Goal: Task Accomplishment & Management: Use online tool/utility

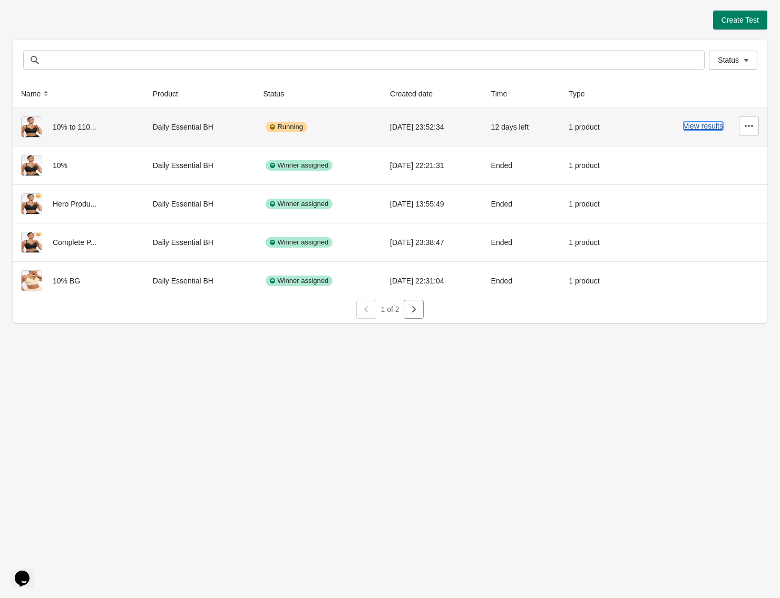
click at [703, 129] on button "View results" at bounding box center [703, 126] width 40 height 8
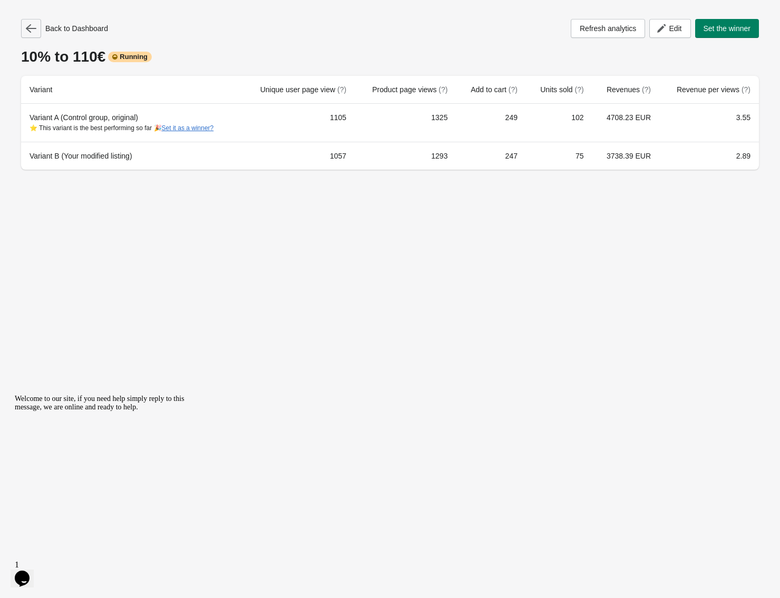
click at [31, 30] on icon "button" at bounding box center [31, 28] width 11 height 11
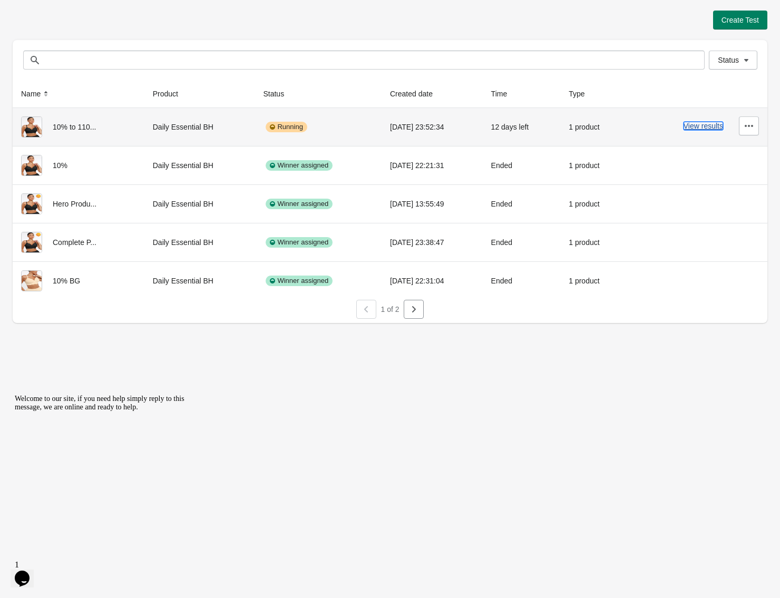
click at [710, 124] on button "View results" at bounding box center [703, 126] width 40 height 8
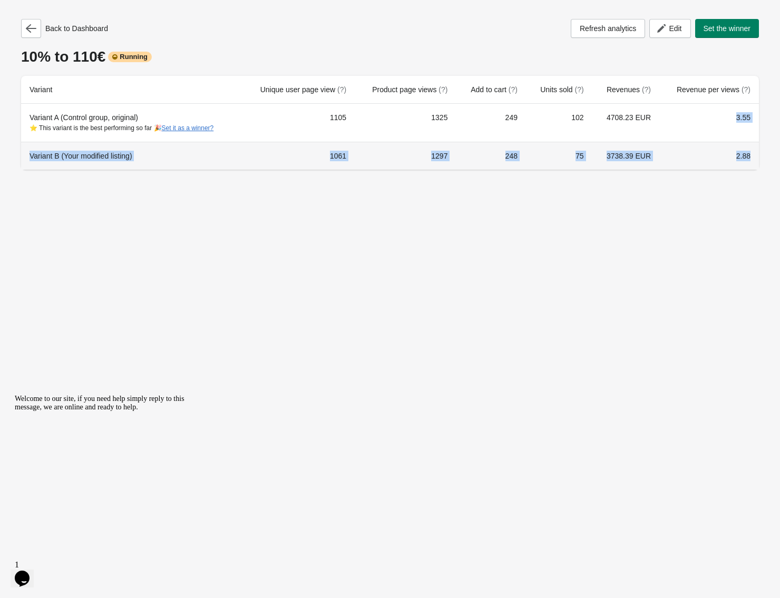
drag, startPoint x: 697, startPoint y: 126, endPoint x: 690, endPoint y: 108, distance: 19.2
click at [690, 109] on tbody "Variant A (Control group, original) ⭐ This variant is the best performing so fa…" at bounding box center [390, 137] width 738 height 66
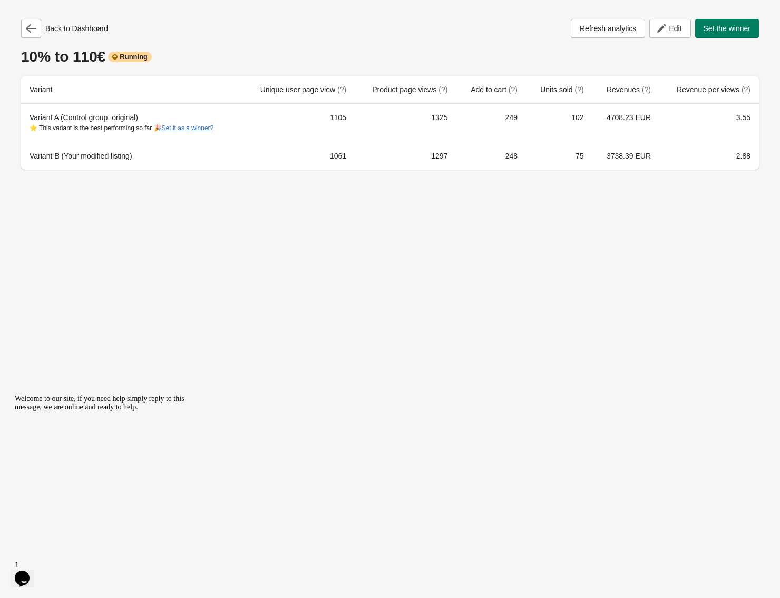
click at [735, 195] on div "Back to Dashboard Refresh analytics Edit Set the winner 10% to 110€ Running Var…" at bounding box center [390, 299] width 780 height 598
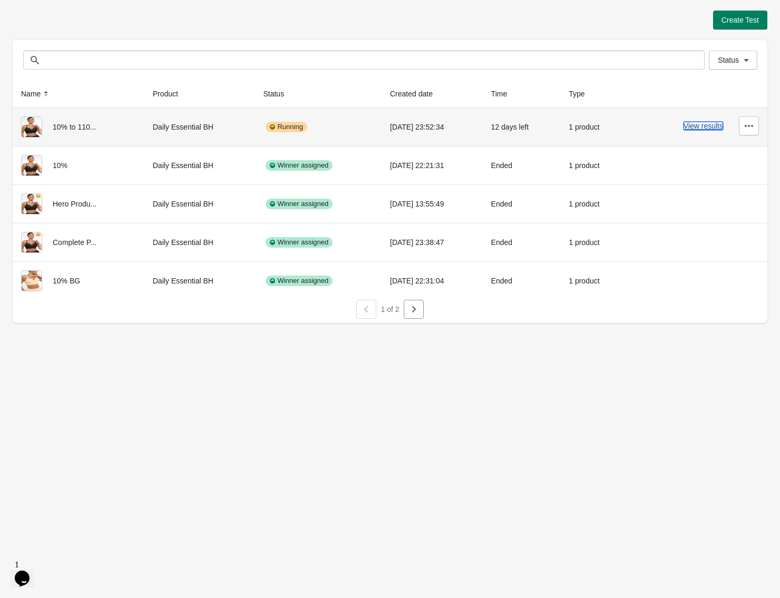
click at [717, 125] on button "View results" at bounding box center [703, 126] width 40 height 8
